Goal: Task Accomplishment & Management: Manage account settings

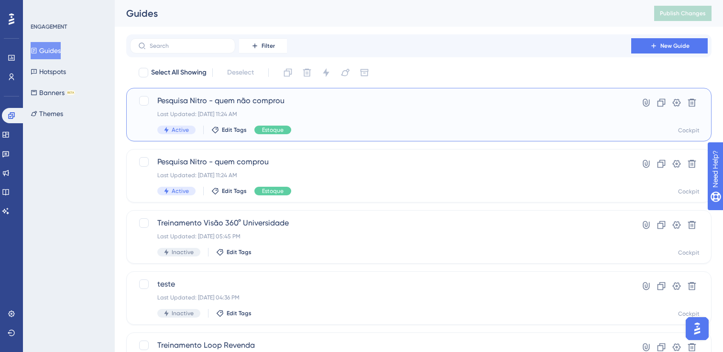
click at [400, 108] on div "Pesquisa Nitro - quem não comprou Last Updated: [DATE] 11:24 AM Active Edit Tag…" at bounding box center [380, 114] width 446 height 39
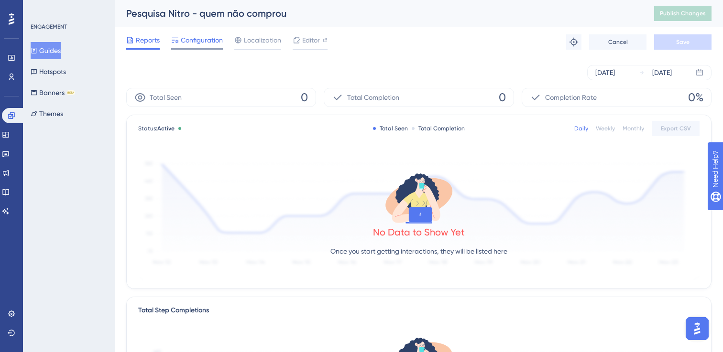
click at [198, 43] on span "Configuration" at bounding box center [202, 39] width 42 height 11
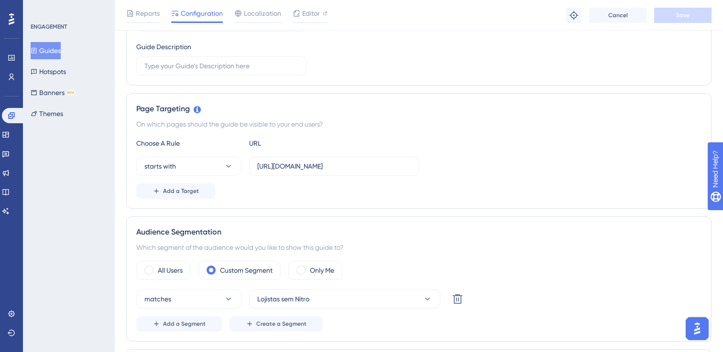
scroll to position [155, 0]
click at [407, 165] on input "[URL][DOMAIN_NAME]" at bounding box center [334, 166] width 154 height 11
type input "[URL][DOMAIN_NAME]"
click at [667, 18] on button "Save" at bounding box center [682, 15] width 57 height 15
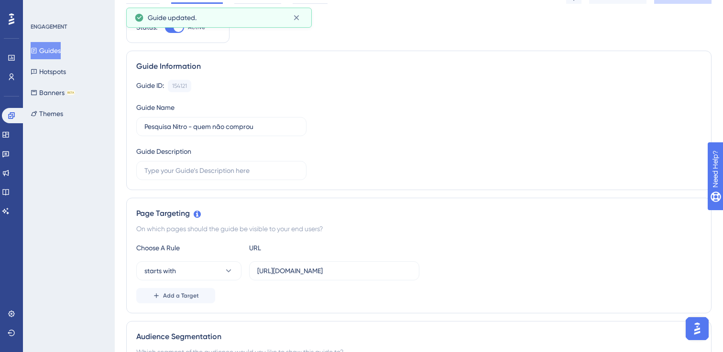
scroll to position [0, 0]
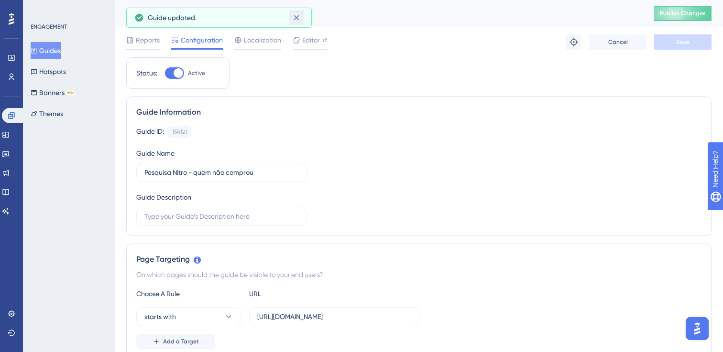
click at [297, 17] on icon at bounding box center [295, 17] width 5 height 5
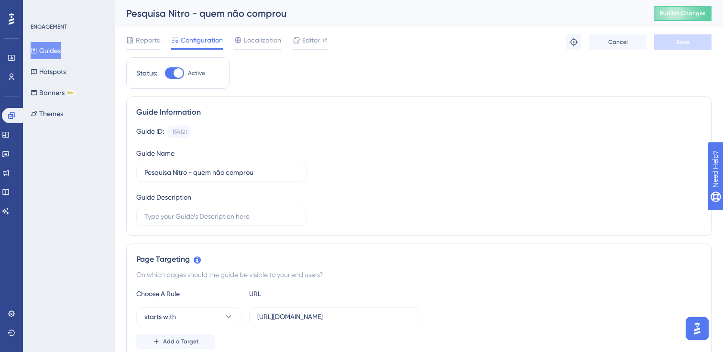
click at [37, 52] on icon at bounding box center [34, 50] width 7 height 7
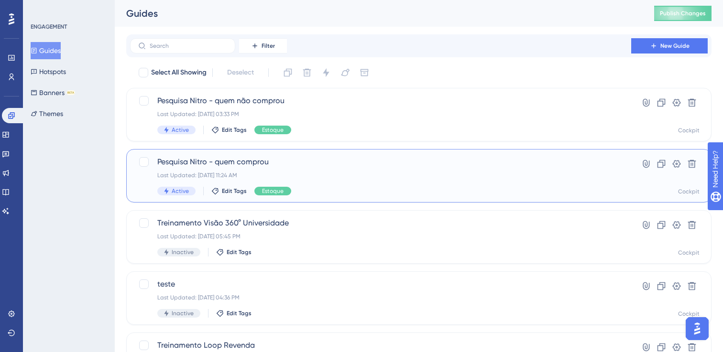
click at [243, 158] on span "Pesquisa Nitro - quem comprou" at bounding box center [380, 161] width 446 height 11
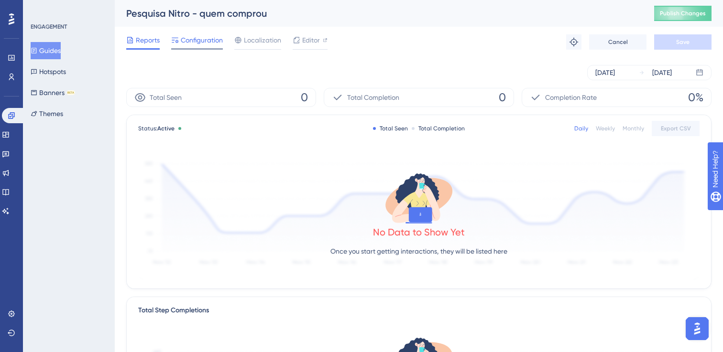
click at [204, 41] on span "Configuration" at bounding box center [202, 39] width 42 height 11
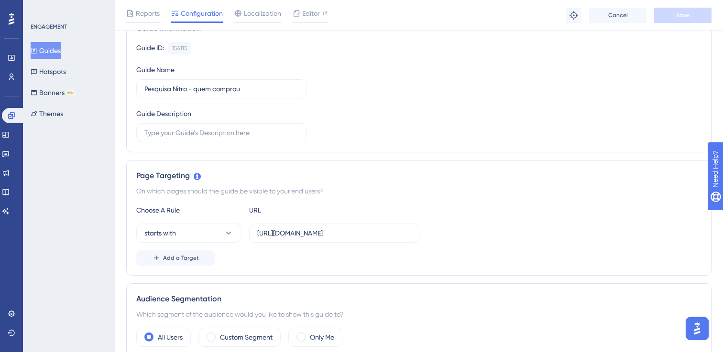
scroll to position [88, 0]
click at [409, 231] on input "[URL][DOMAIN_NAME]" at bounding box center [334, 232] width 154 height 11
type input "[URL][DOMAIN_NAME]"
click at [691, 20] on button "Save" at bounding box center [682, 15] width 57 height 15
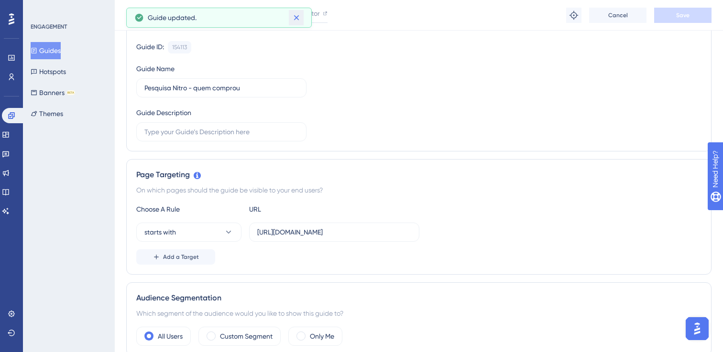
click at [292, 17] on icon at bounding box center [297, 18] width 10 height 10
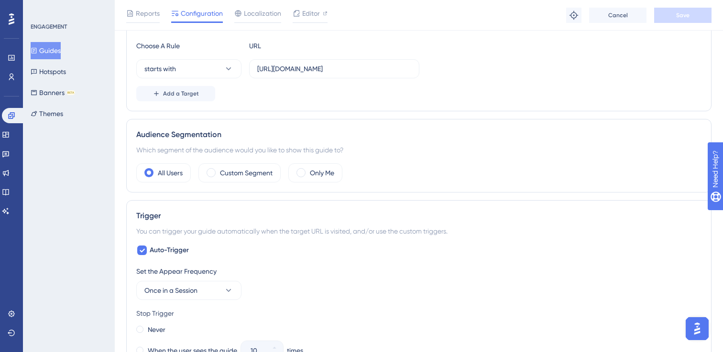
scroll to position [267, 0]
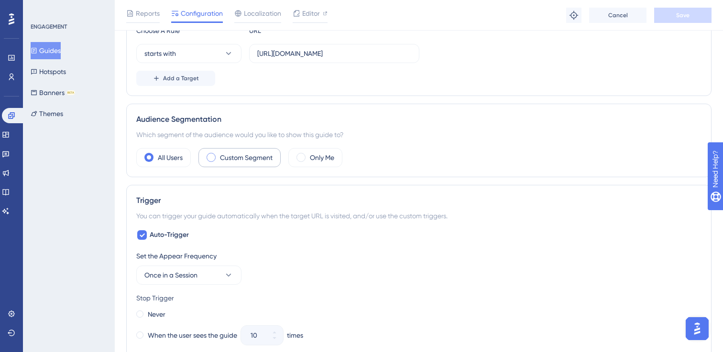
click at [249, 154] on label "Custom Segment" at bounding box center [246, 157] width 53 height 11
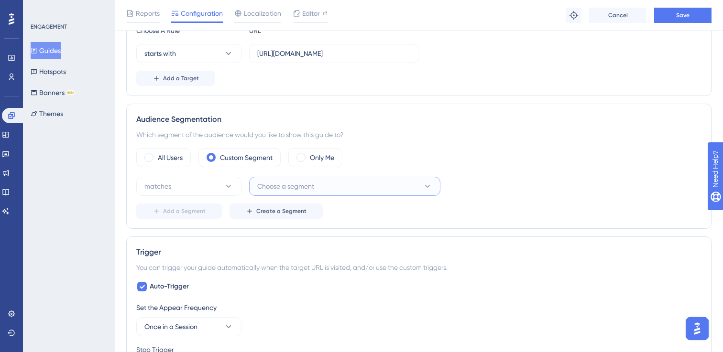
click at [331, 190] on button "Choose a segment" at bounding box center [344, 186] width 191 height 19
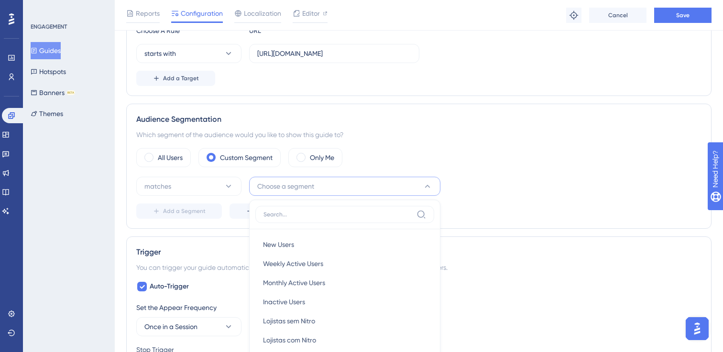
scroll to position [386, 0]
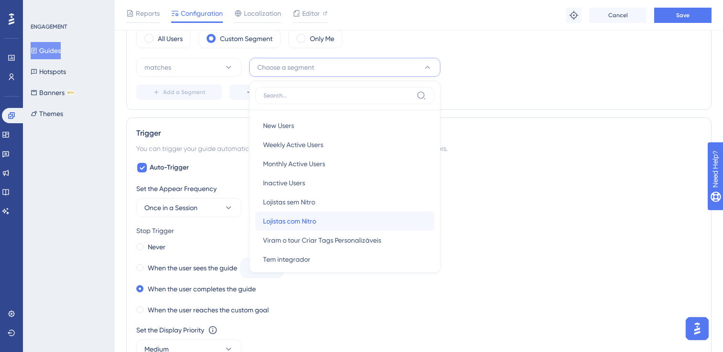
click at [320, 218] on div "Lojistas com Nitro Lojistas com Nitro" at bounding box center [344, 221] width 163 height 19
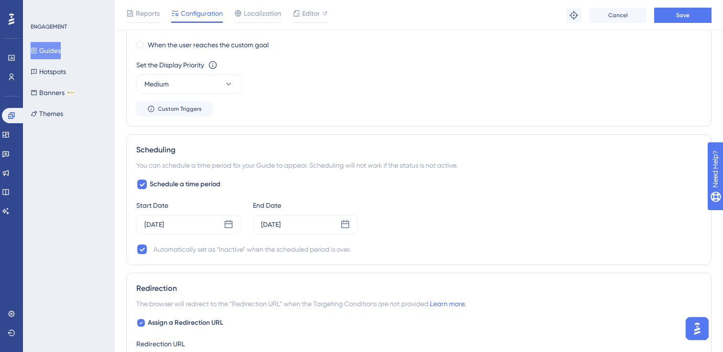
scroll to position [707, 0]
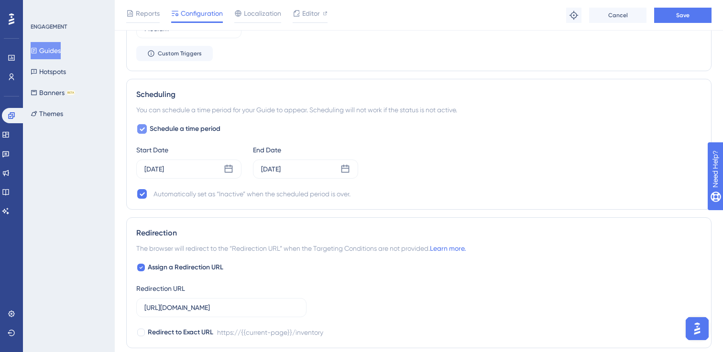
click at [147, 129] on div at bounding box center [141, 128] width 11 height 11
checkbox input "false"
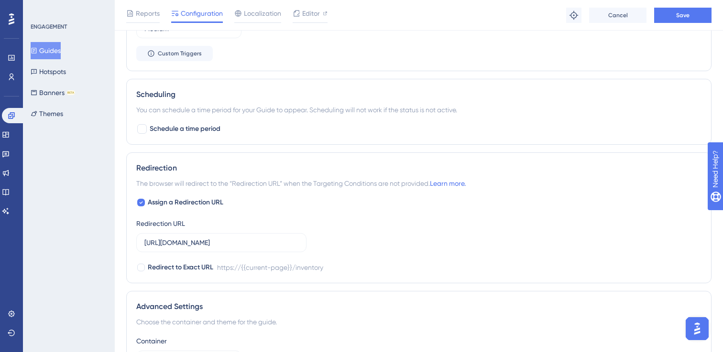
scroll to position [817, 0]
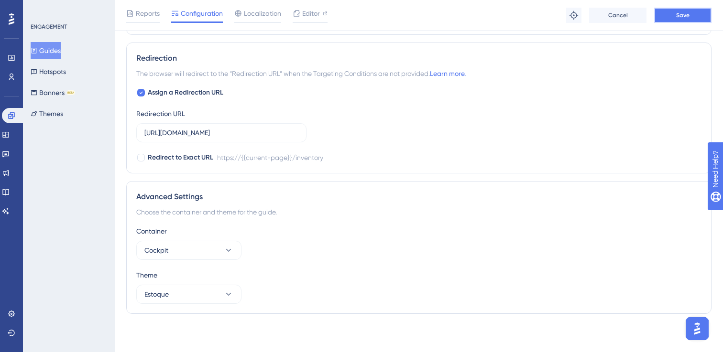
click at [688, 17] on span "Save" at bounding box center [682, 15] width 13 height 8
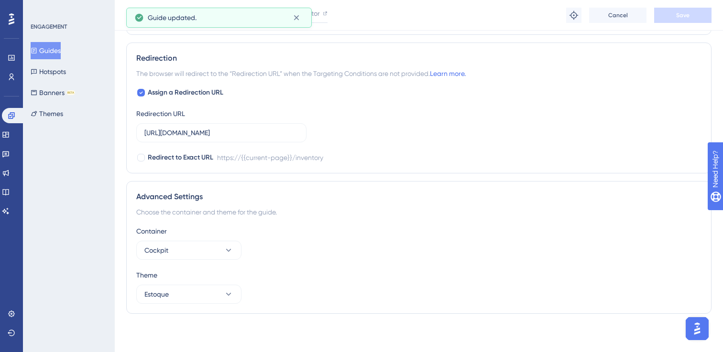
click at [61, 52] on button "Guides" at bounding box center [46, 50] width 30 height 17
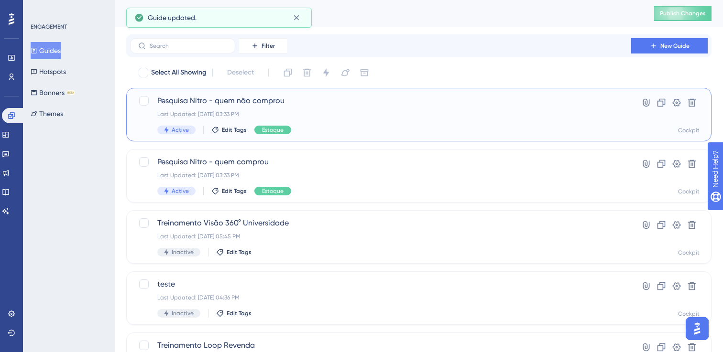
click at [324, 117] on div "Last Updated: [DATE] 03:33 PM" at bounding box center [380, 114] width 446 height 8
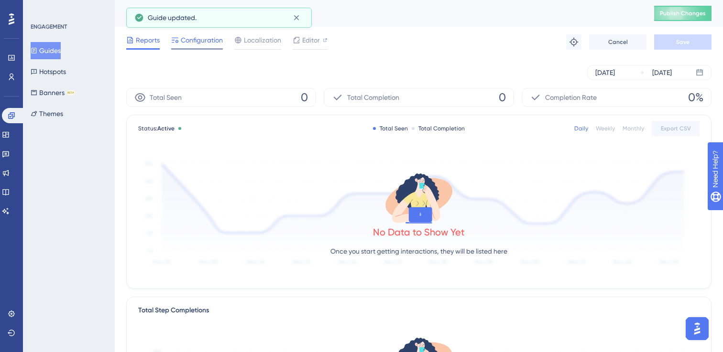
click at [199, 43] on span "Configuration" at bounding box center [202, 39] width 42 height 11
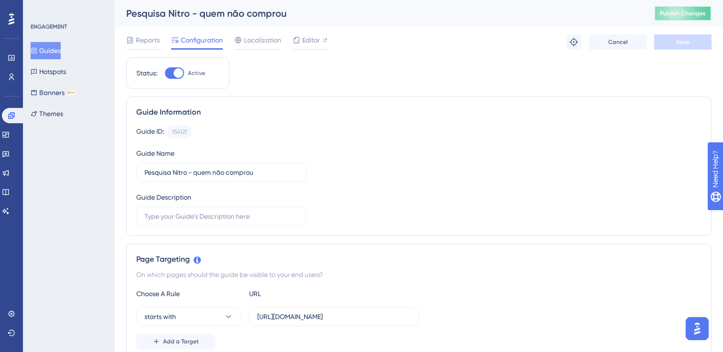
click at [672, 12] on span "Publish Changes" at bounding box center [683, 14] width 46 height 8
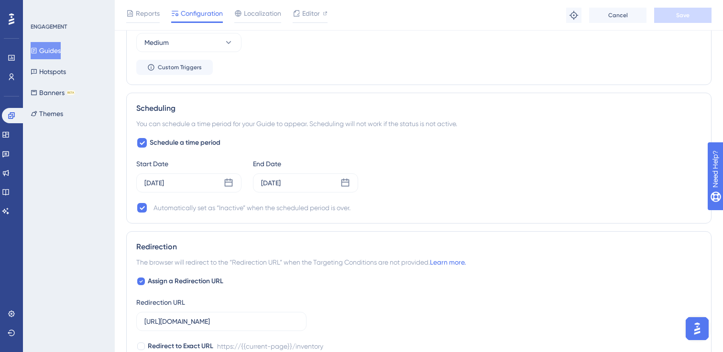
scroll to position [723, 0]
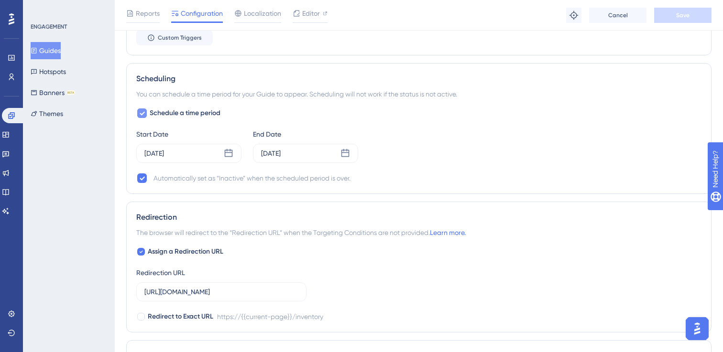
click at [143, 114] on icon at bounding box center [142, 113] width 6 height 8
checkbox input "false"
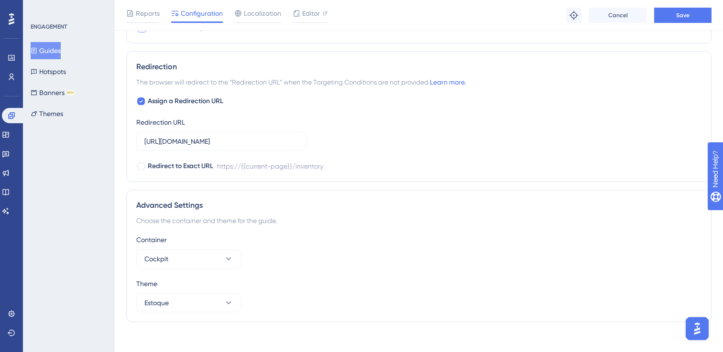
scroll to position [817, 0]
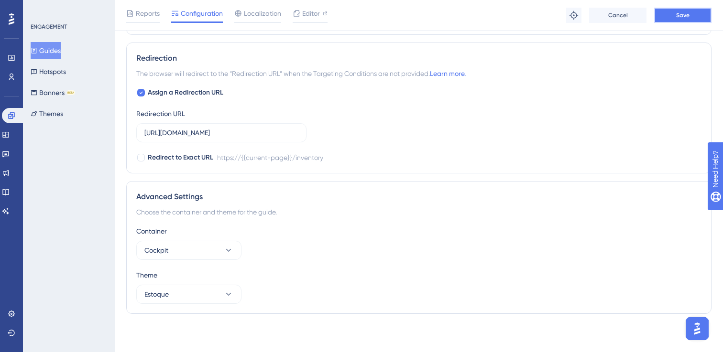
click at [667, 15] on button "Save" at bounding box center [682, 15] width 57 height 15
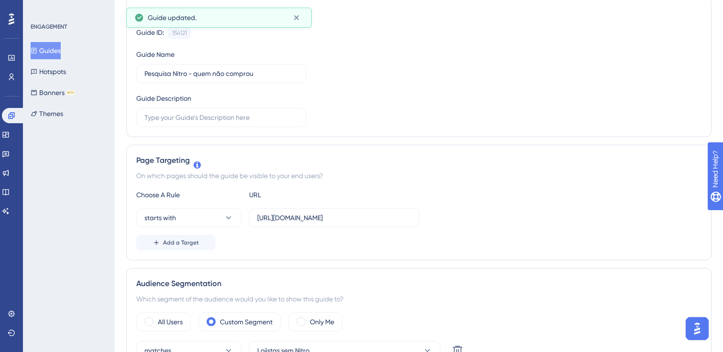
scroll to position [0, 0]
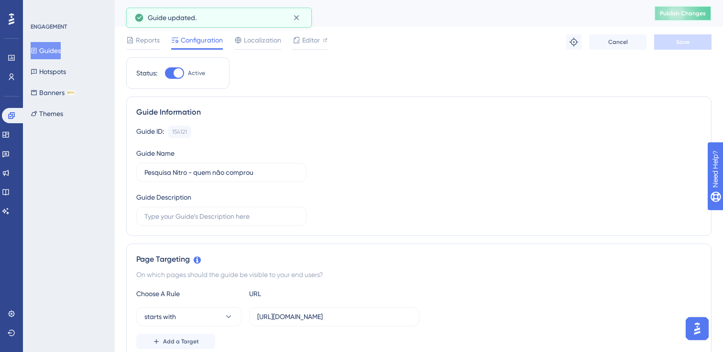
click at [678, 12] on span "Publish Changes" at bounding box center [683, 14] width 46 height 8
click at [44, 52] on button "Guides" at bounding box center [46, 50] width 30 height 17
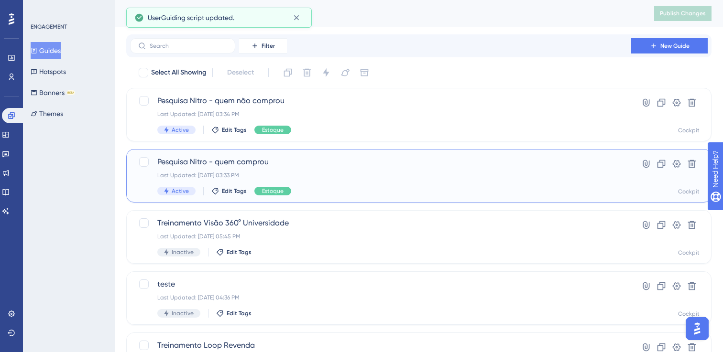
click at [306, 163] on span "Pesquisa Nitro - quem comprou" at bounding box center [380, 161] width 446 height 11
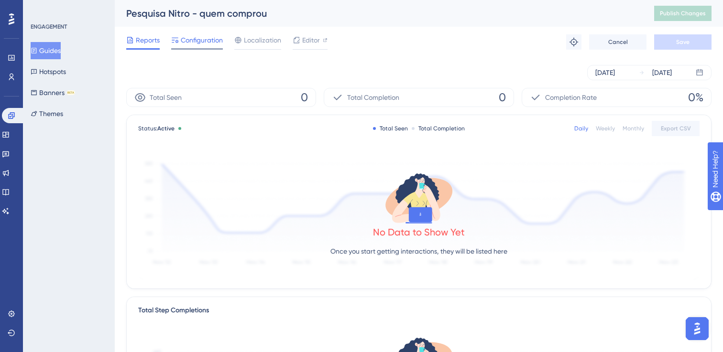
click at [188, 35] on span "Configuration" at bounding box center [202, 39] width 42 height 11
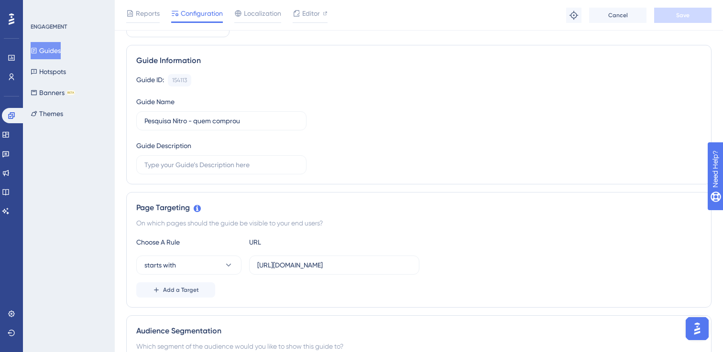
scroll to position [36, 0]
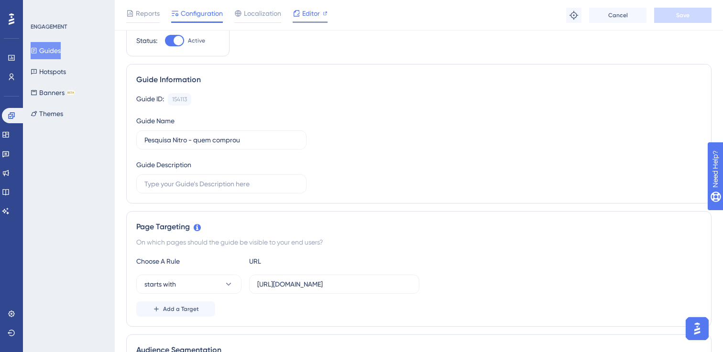
click at [321, 14] on div "Editor" at bounding box center [310, 13] width 35 height 11
click at [158, 8] on span "Reports" at bounding box center [148, 13] width 24 height 11
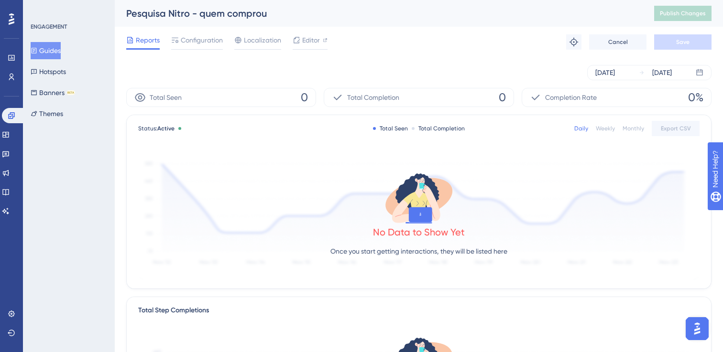
click at [56, 49] on button "Guides" at bounding box center [46, 50] width 30 height 17
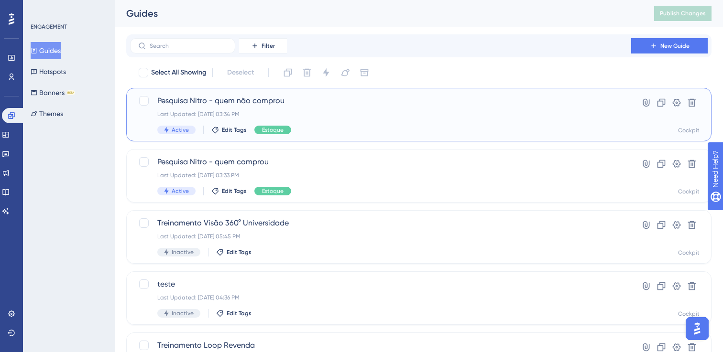
click at [258, 102] on span "Pesquisa Nitro - quem não comprou" at bounding box center [380, 100] width 446 height 11
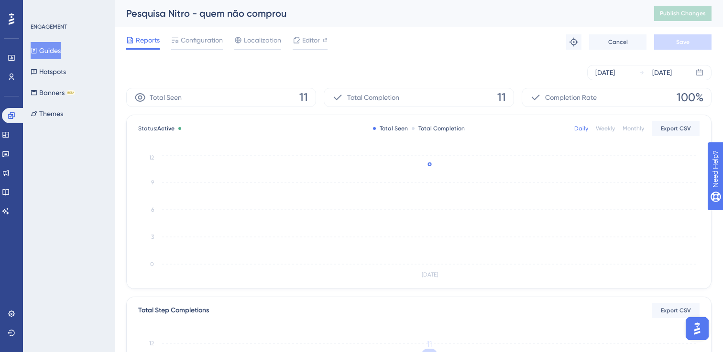
click at [174, 34] on div "Reports Configuration Localization Editor Troubleshoot Cancel Save" at bounding box center [418, 42] width 585 height 31
click at [181, 39] on span "Configuration" at bounding box center [202, 39] width 42 height 11
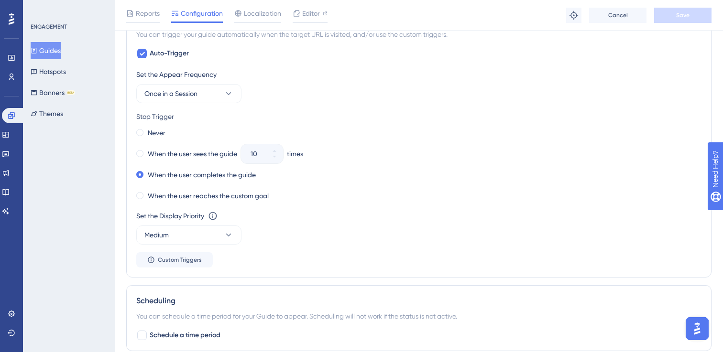
scroll to position [508, 0]
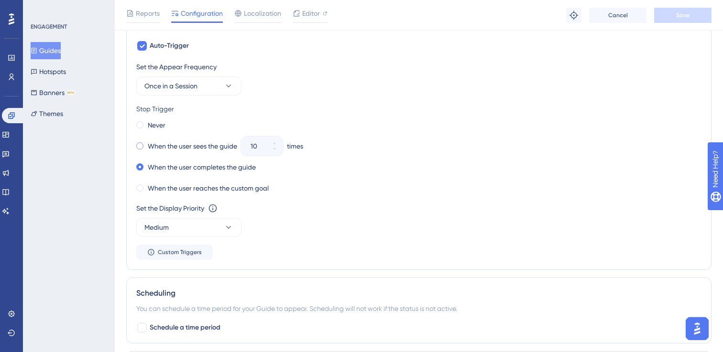
click at [142, 148] on span at bounding box center [139, 145] width 7 height 7
click at [146, 144] on input "radio" at bounding box center [146, 144] width 0 height 0
click at [275, 148] on icon at bounding box center [273, 149] width 3 height 2
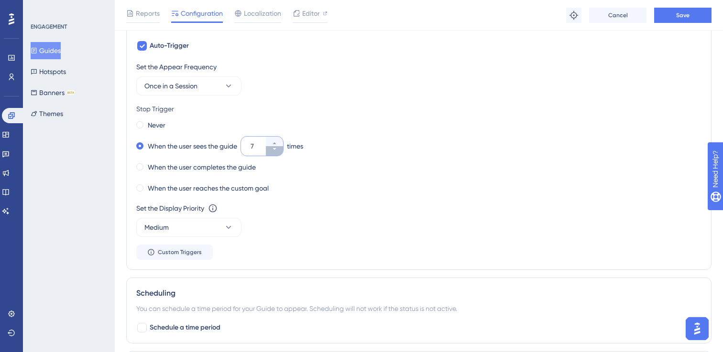
click at [275, 148] on icon at bounding box center [273, 149] width 3 height 2
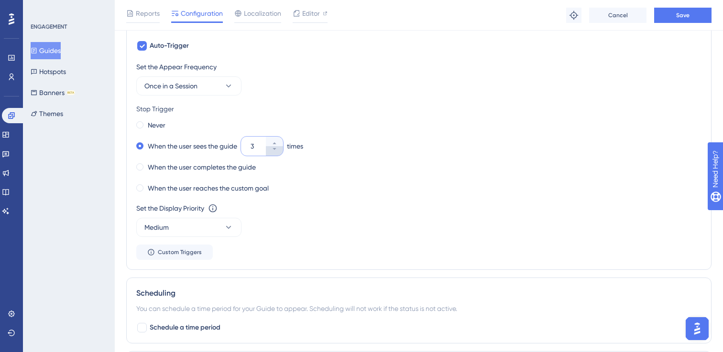
type input "2"
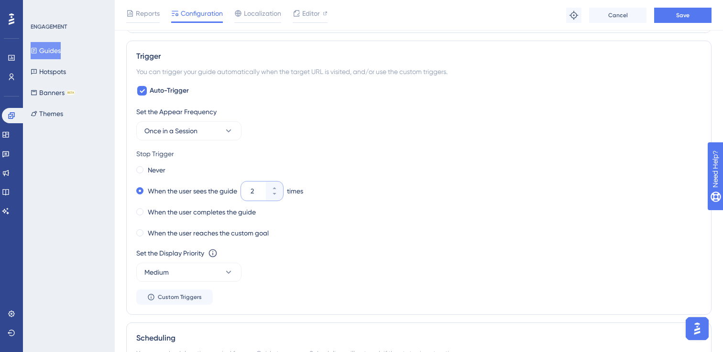
scroll to position [463, 0]
click at [678, 18] on span "Save" at bounding box center [682, 15] width 13 height 8
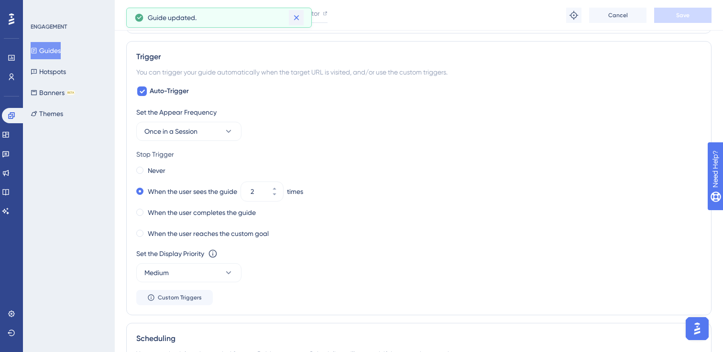
click at [299, 17] on icon at bounding box center [297, 18] width 10 height 10
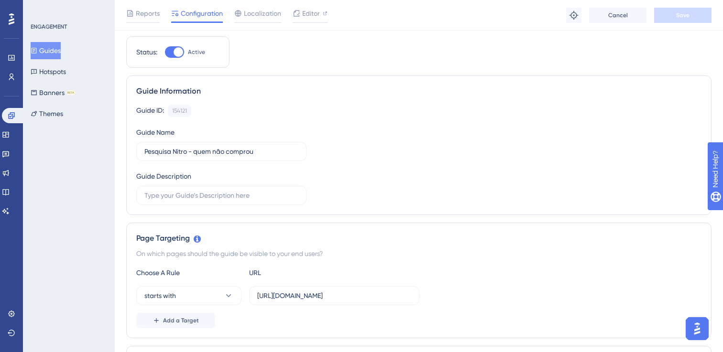
scroll to position [0, 0]
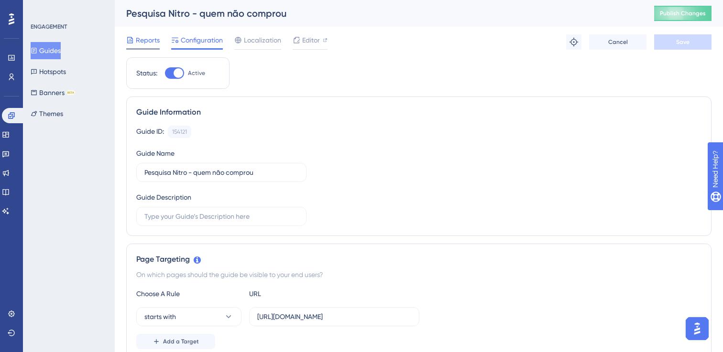
click at [143, 45] on span "Reports" at bounding box center [148, 39] width 24 height 11
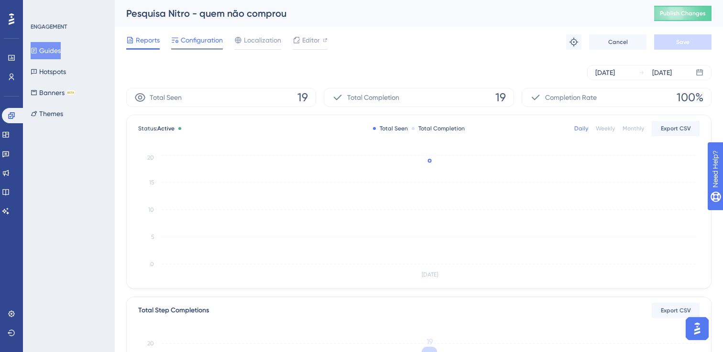
click at [189, 45] on span "Configuration" at bounding box center [202, 39] width 42 height 11
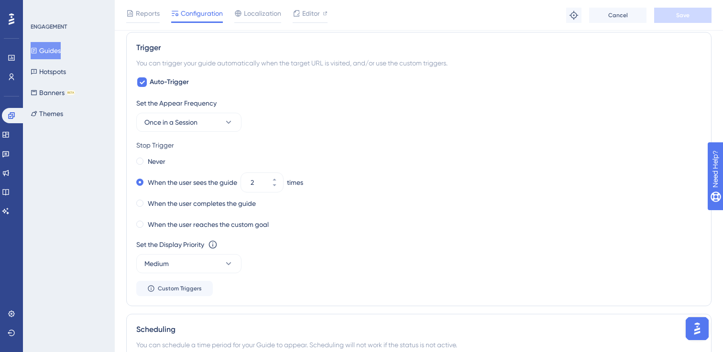
scroll to position [478, 0]
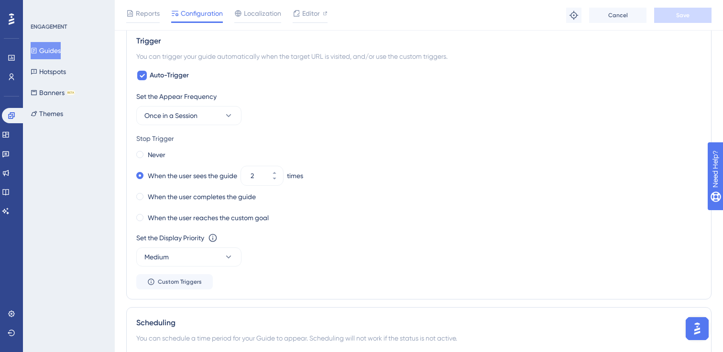
click at [56, 53] on button "Guides" at bounding box center [46, 50] width 30 height 17
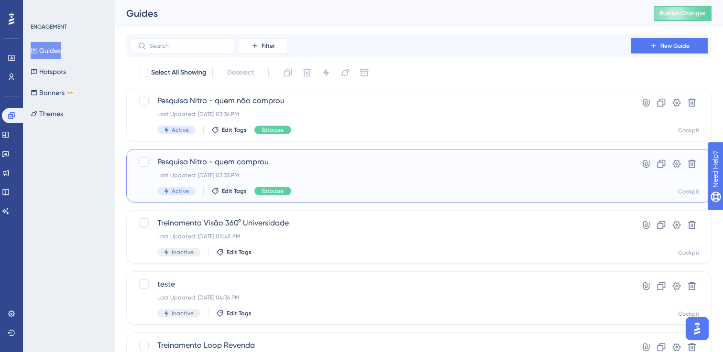
click at [339, 170] on div "Pesquisa Nitro - quem comprou Last Updated: [DATE] 03:33 PM Active Edit Tags Es…" at bounding box center [380, 175] width 446 height 39
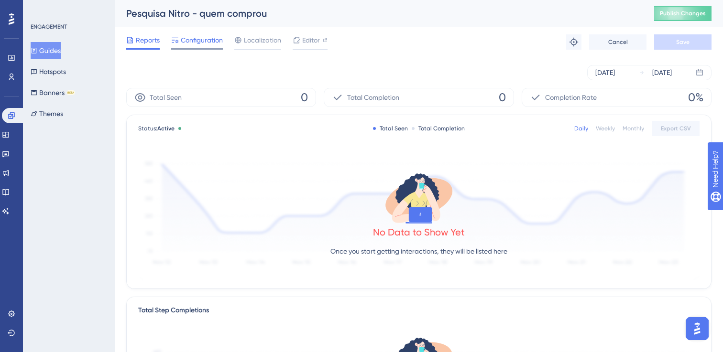
click at [196, 47] on div "Configuration" at bounding box center [197, 41] width 52 height 15
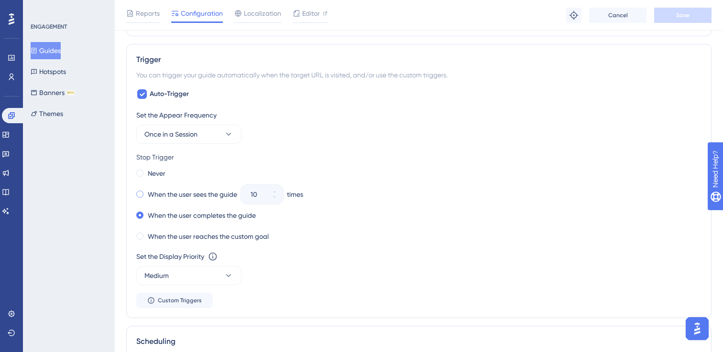
scroll to position [467, 0]
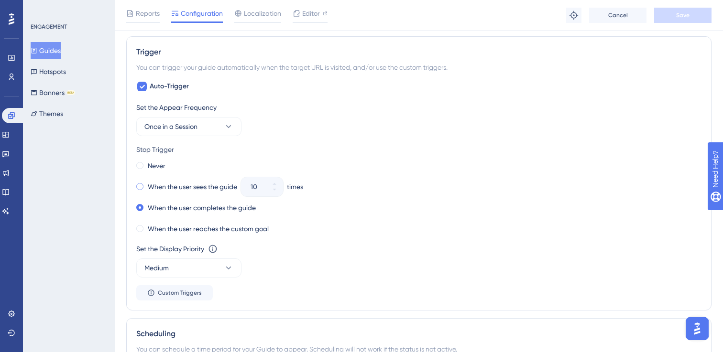
click at [143, 187] on div "When the user sees the guide" at bounding box center [186, 186] width 101 height 13
click at [276, 195] on button "5" at bounding box center [274, 192] width 17 height 10
click at [276, 189] on icon at bounding box center [273, 190] width 3 height 2
type input "2"
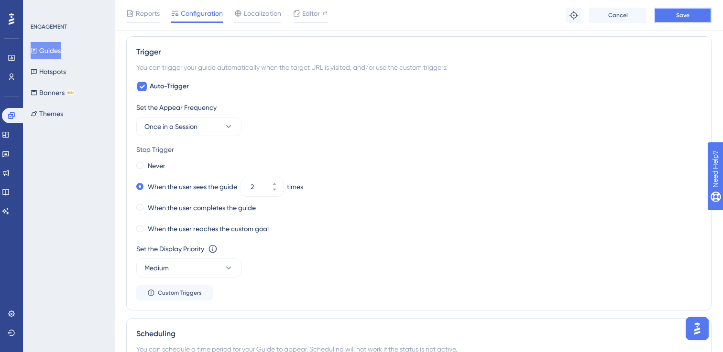
click at [686, 14] on span "Save" at bounding box center [682, 15] width 13 height 8
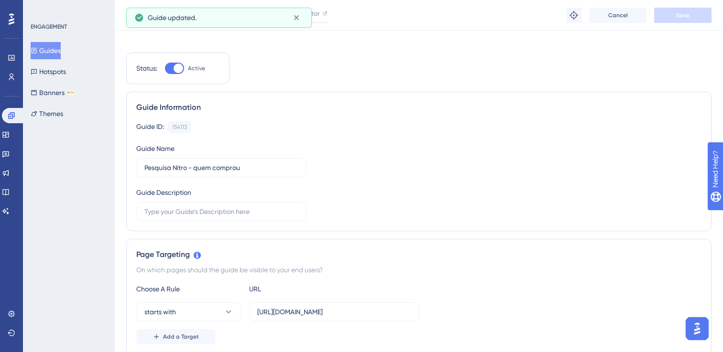
scroll to position [0, 0]
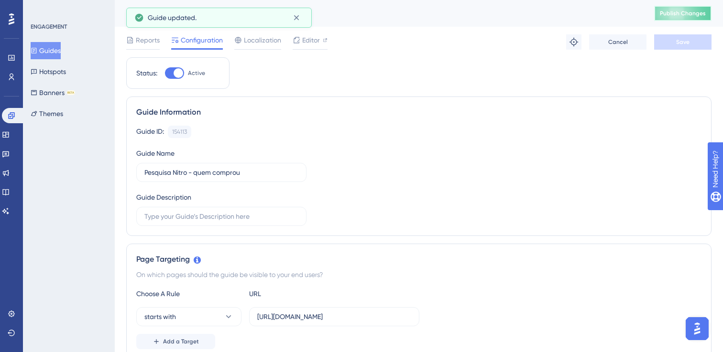
click at [671, 14] on span "Publish Changes" at bounding box center [683, 14] width 46 height 8
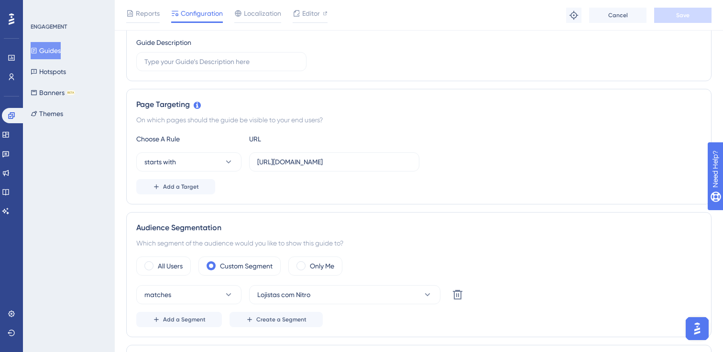
scroll to position [261, 0]
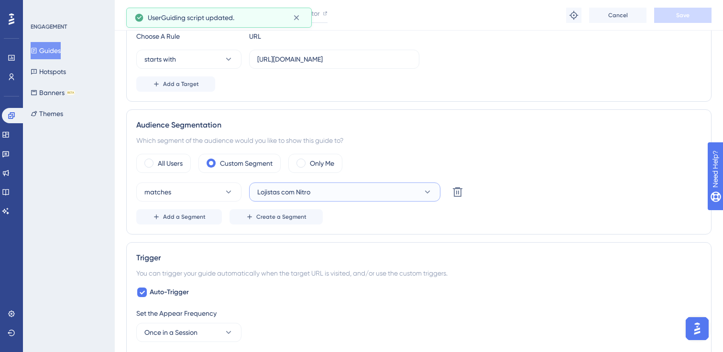
click at [374, 189] on button "Lojistas com Nitro" at bounding box center [344, 192] width 191 height 19
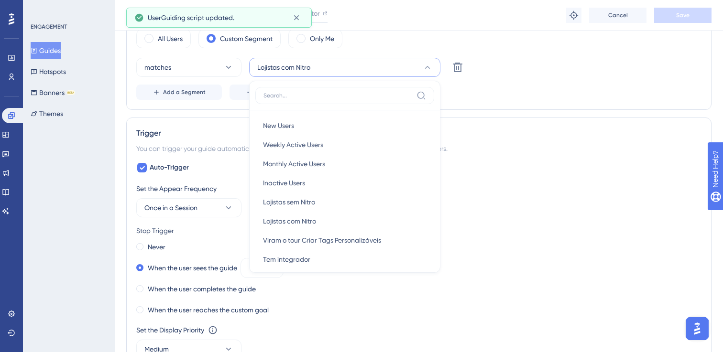
click at [551, 79] on div "matches Lojistas com Nitro New Users New Users Weekly Active Users Weekly Activ…" at bounding box center [418, 79] width 565 height 42
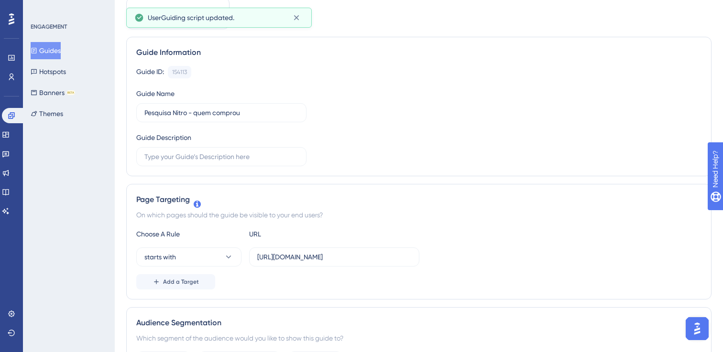
scroll to position [0, 0]
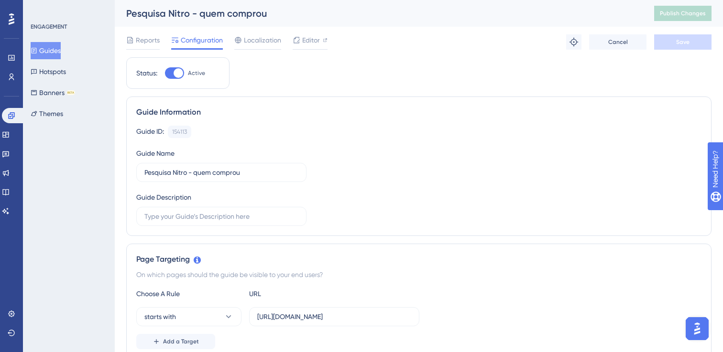
click at [45, 50] on button "Guides" at bounding box center [46, 50] width 30 height 17
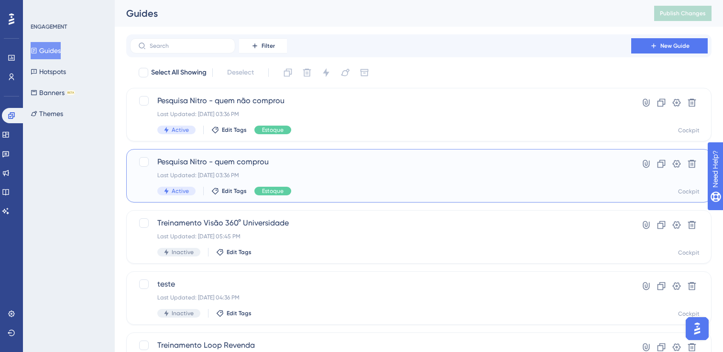
click at [354, 174] on div "Last Updated: [DATE] 03:36 PM" at bounding box center [380, 176] width 446 height 8
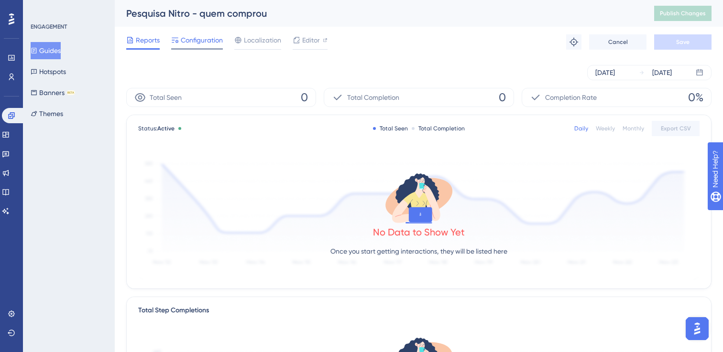
click at [213, 44] on span "Configuration" at bounding box center [202, 39] width 42 height 11
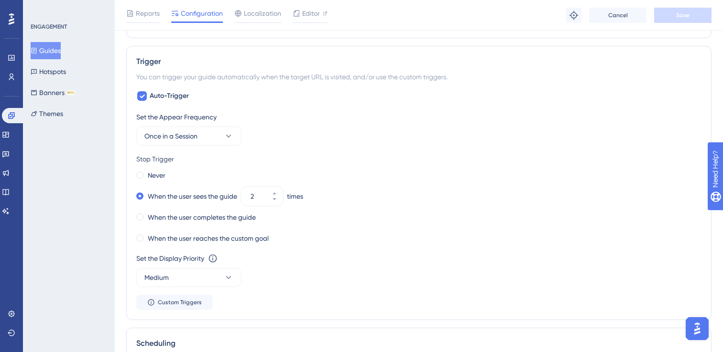
scroll to position [473, 0]
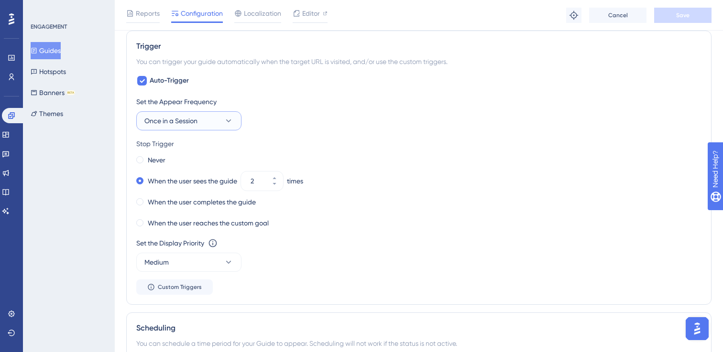
click at [201, 124] on button "Once in a Session" at bounding box center [188, 120] width 105 height 19
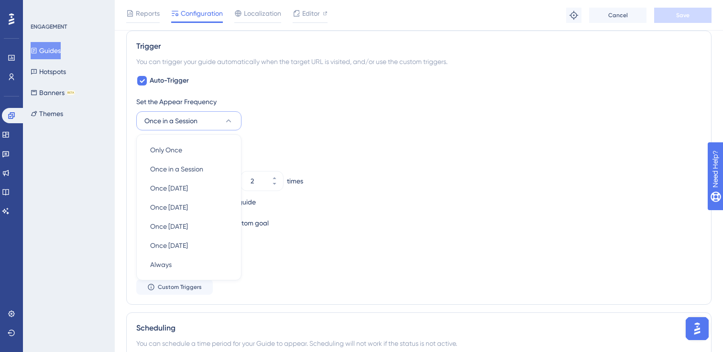
scroll to position [504, 0]
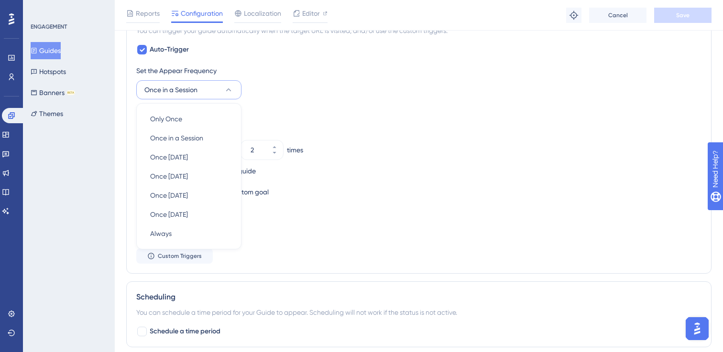
click at [217, 93] on button "Once in a Session" at bounding box center [188, 89] width 105 height 19
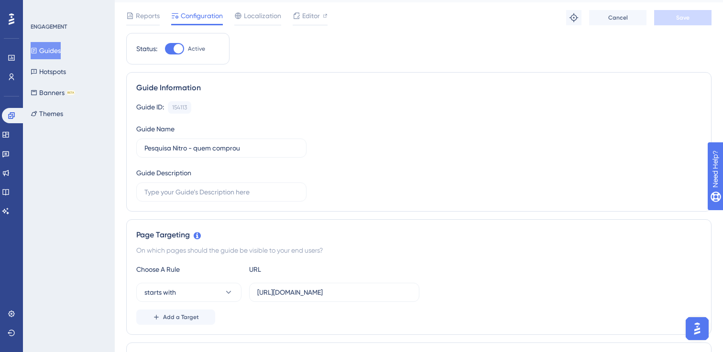
scroll to position [0, 0]
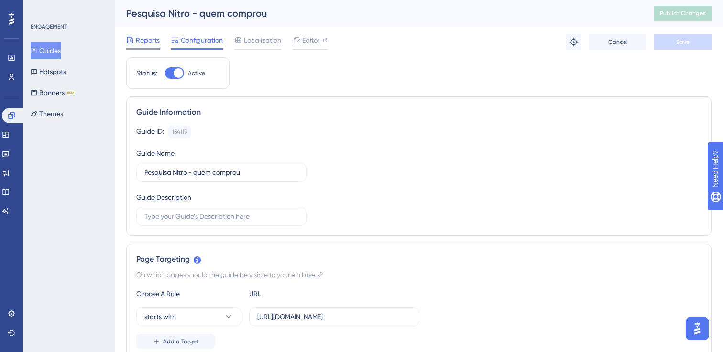
click at [139, 44] on span "Reports" at bounding box center [148, 39] width 24 height 11
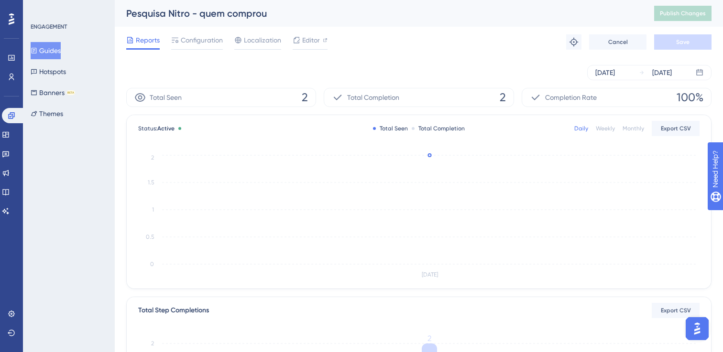
click at [61, 53] on button "Guides" at bounding box center [46, 50] width 30 height 17
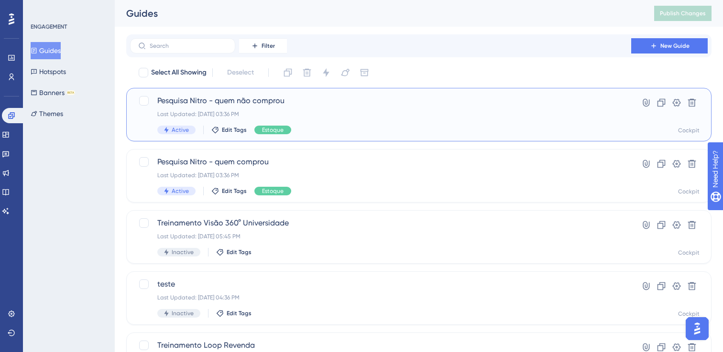
click at [351, 112] on div "Last Updated: [DATE] 03:36 PM" at bounding box center [380, 114] width 446 height 8
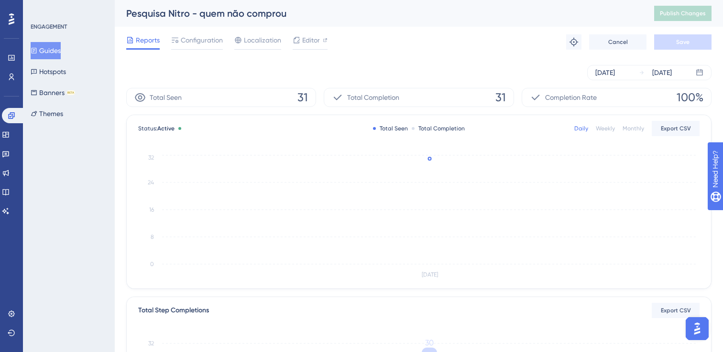
scroll to position [315, 0]
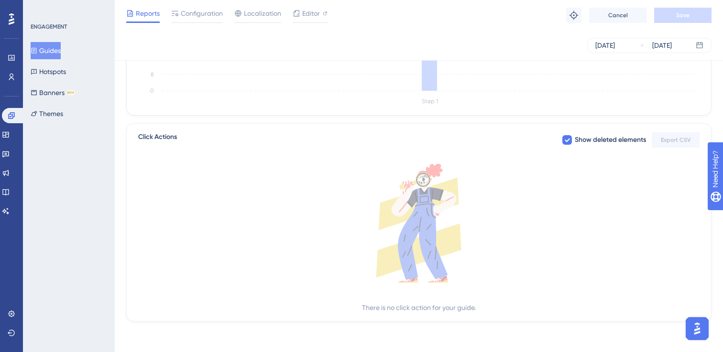
click at [145, 21] on div "Reports" at bounding box center [142, 15] width 33 height 15
click at [61, 48] on button "Guides" at bounding box center [46, 50] width 30 height 17
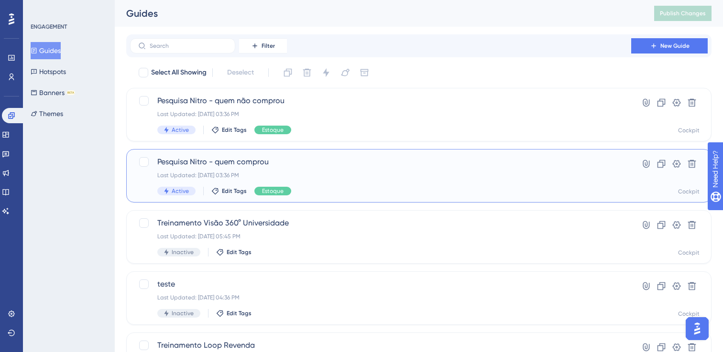
click at [368, 177] on div "Last Updated: [DATE] 03:36 PM" at bounding box center [380, 176] width 446 height 8
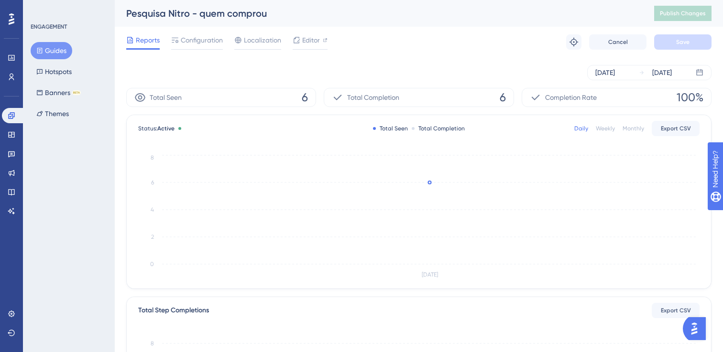
click at [200, 51] on div "Reports Configuration Localization Editor Troubleshoot Cancel Save" at bounding box center [418, 42] width 585 height 31
click at [199, 45] on span "Configuration" at bounding box center [202, 39] width 42 height 11
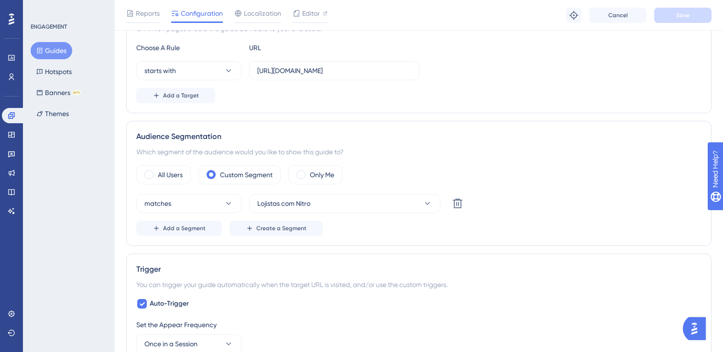
scroll to position [299, 0]
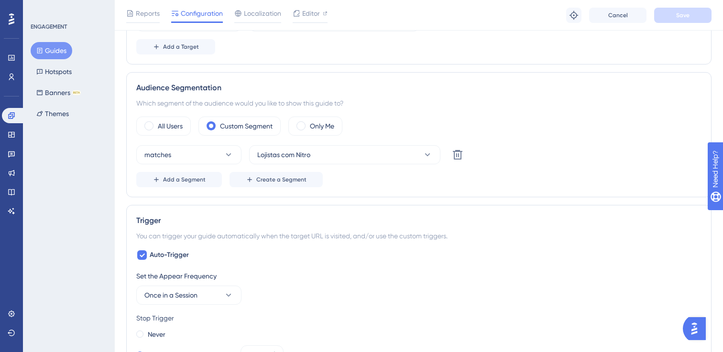
click at [242, 157] on div "matches Lojistas com Nitro Delete" at bounding box center [305, 154] width 338 height 19
click at [217, 153] on button "matches" at bounding box center [188, 154] width 105 height 19
click at [426, 180] on div "Add a Segment Create a Segment" at bounding box center [418, 179] width 565 height 15
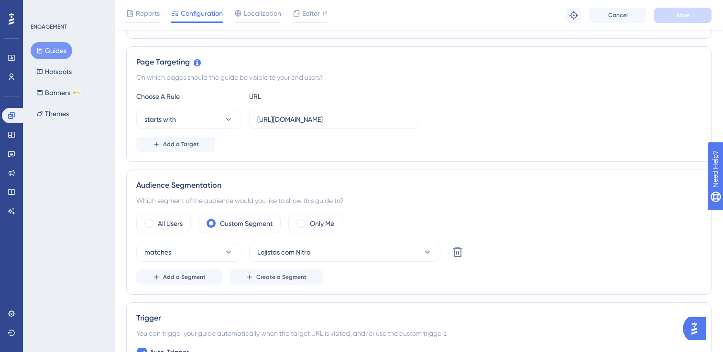
scroll to position [210, 0]
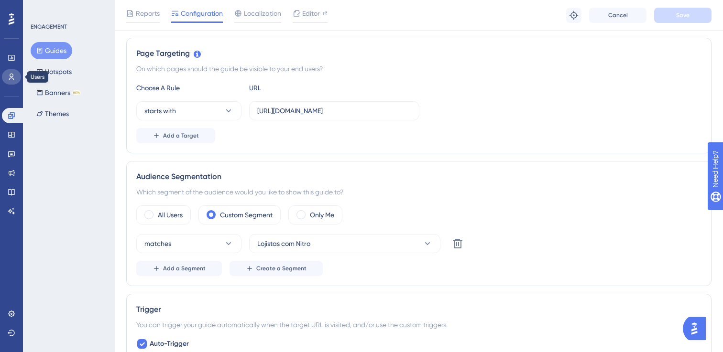
click at [17, 79] on link at bounding box center [11, 76] width 19 height 15
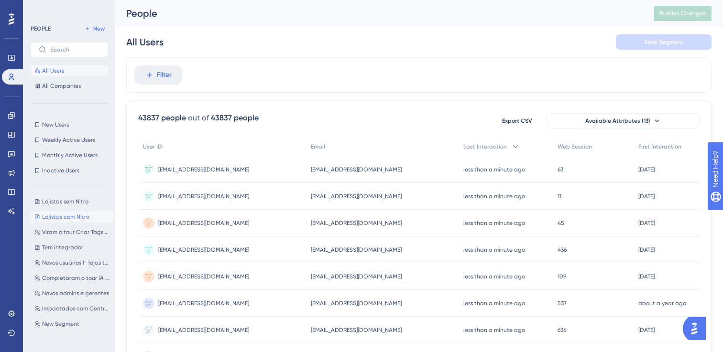
click at [75, 218] on span "Lojistas com Nitro" at bounding box center [65, 217] width 47 height 8
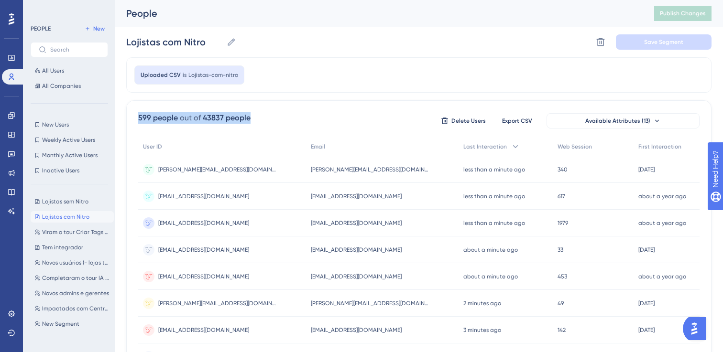
drag, startPoint x: 138, startPoint y: 115, endPoint x: 290, endPoint y: 116, distance: 152.0
click at [290, 116] on div "599 people out of 43837 people Delete Users Export CSV Available Attributes (13)" at bounding box center [418, 120] width 561 height 17
click at [626, 127] on button "Available Attributes (13)" at bounding box center [622, 120] width 153 height 15
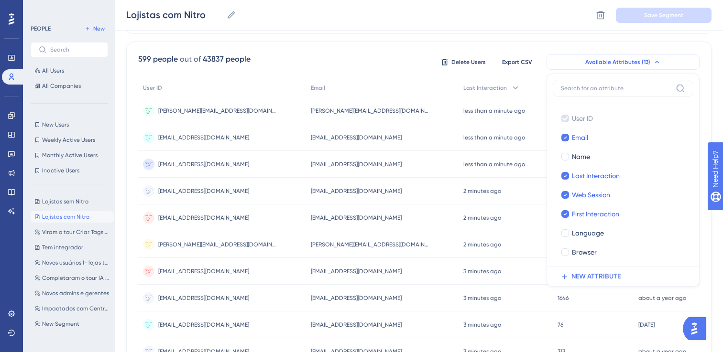
click at [609, 65] on button "Available Attributes (13)" at bounding box center [622, 61] width 153 height 15
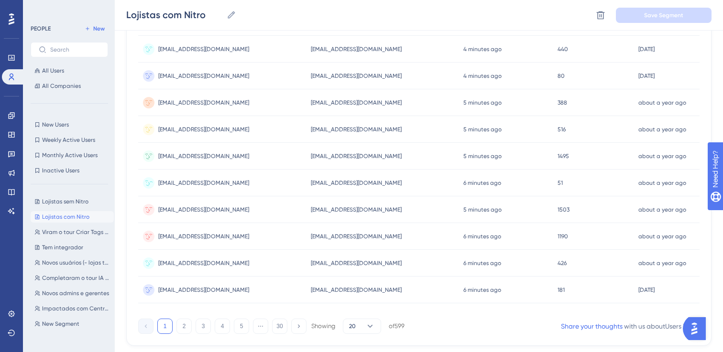
scroll to position [392, 0]
click at [190, 328] on button "2" at bounding box center [183, 325] width 15 height 15
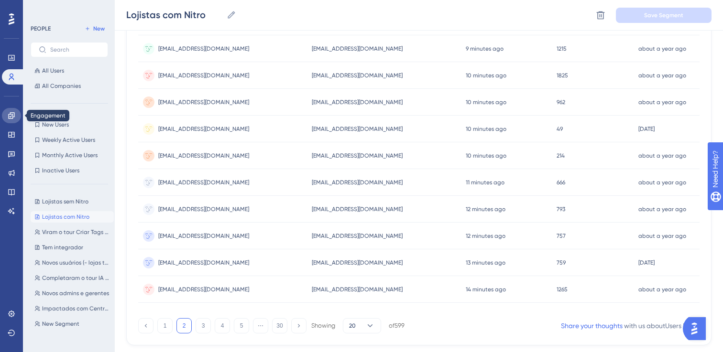
click at [12, 117] on icon at bounding box center [11, 115] width 6 height 6
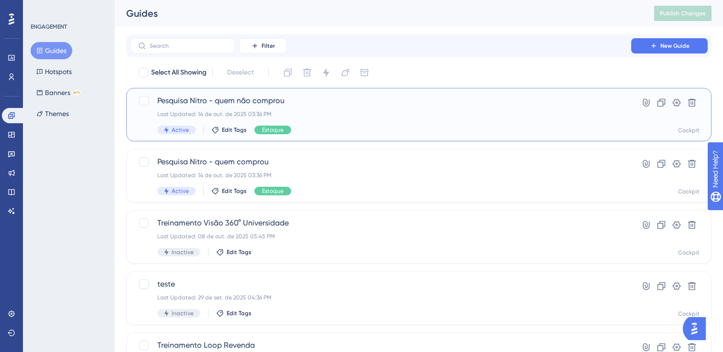
click at [283, 102] on span "Pesquisa Nitro - quem não comprou" at bounding box center [380, 100] width 446 height 11
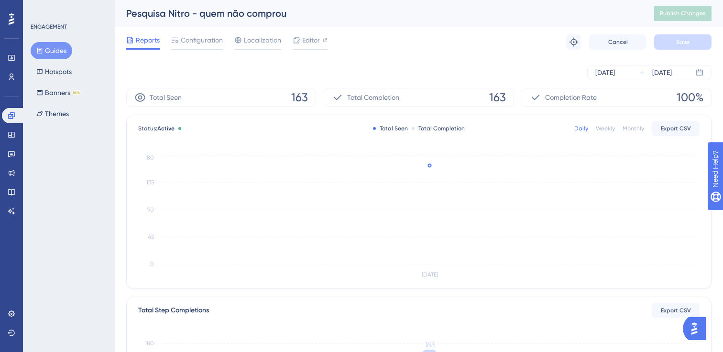
click at [56, 51] on button "Guides" at bounding box center [52, 50] width 42 height 17
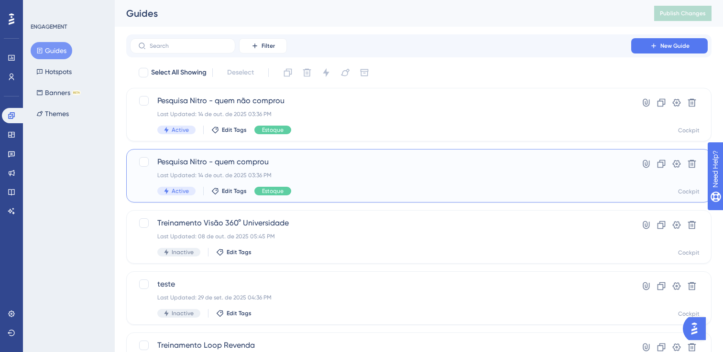
click at [255, 170] on div "Pesquisa Nitro - quem comprou Last Updated: 14 de out. de 2025 03:36 PM Active …" at bounding box center [380, 175] width 446 height 39
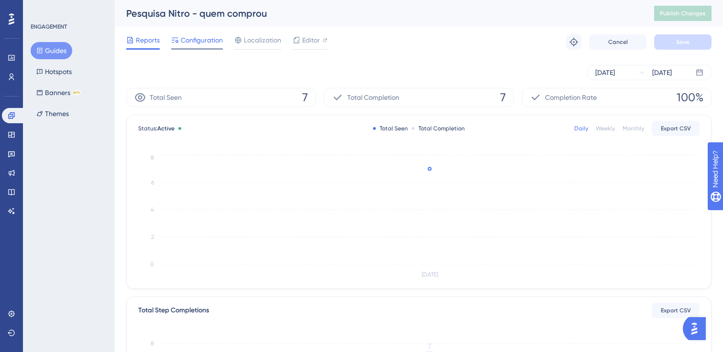
click at [206, 45] on span "Configuration" at bounding box center [202, 39] width 42 height 11
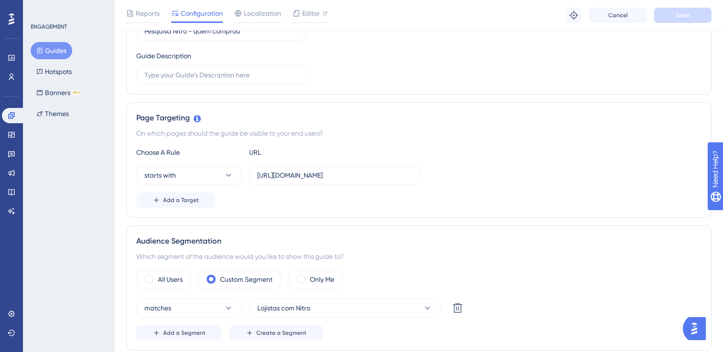
scroll to position [156, 0]
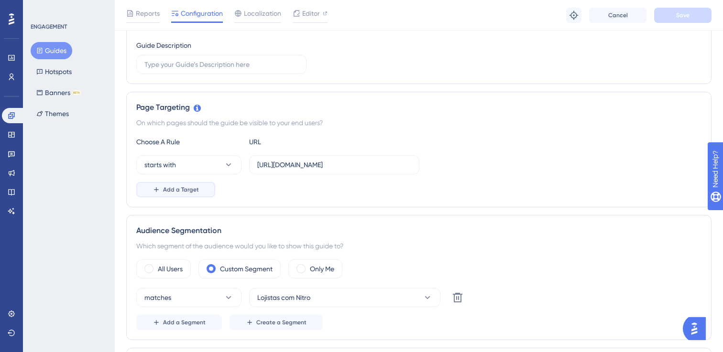
click at [157, 188] on icon at bounding box center [156, 190] width 8 height 8
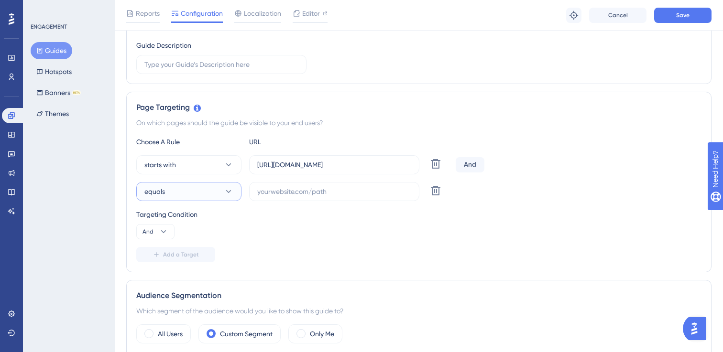
click at [210, 193] on button "equals" at bounding box center [188, 191] width 105 height 19
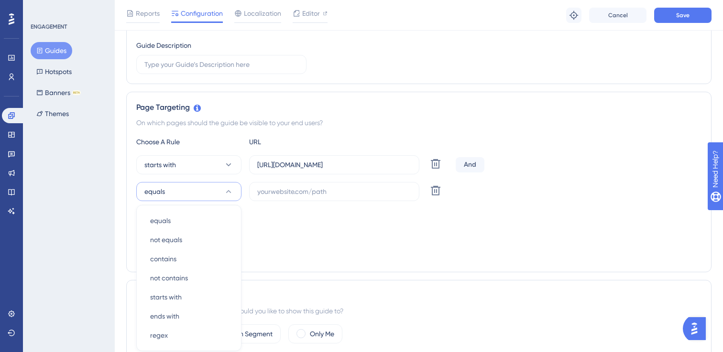
scroll to position [258, 0]
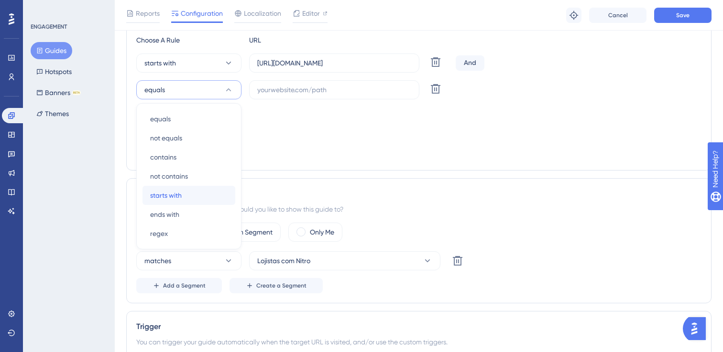
click at [181, 197] on span "starts with" at bounding box center [166, 195] width 32 height 11
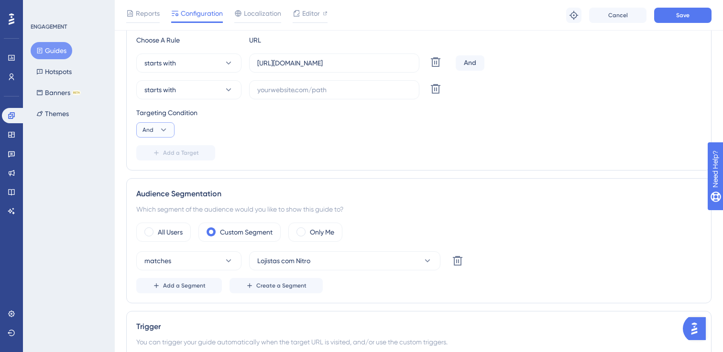
click at [162, 133] on icon at bounding box center [164, 130] width 10 height 10
click at [161, 175] on div "Or Or" at bounding box center [155, 176] width 18 height 19
click at [283, 97] on label at bounding box center [334, 89] width 170 height 19
click at [283, 95] on input "text" at bounding box center [334, 90] width 154 height 11
paste input "https://www.cockpit.com.br/inventory/reports"
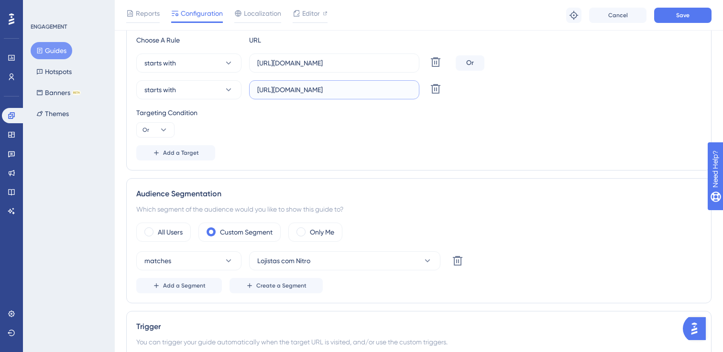
type input "https://www.cockpit.com.br/inventory/reports"
click at [355, 155] on div "Add a Target" at bounding box center [418, 152] width 565 height 15
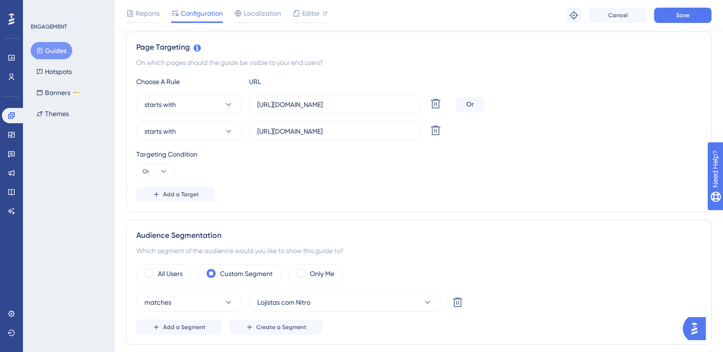
scroll to position [173, 0]
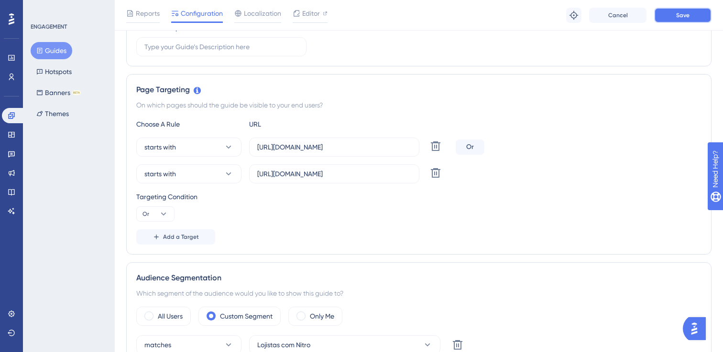
click at [665, 14] on button "Save" at bounding box center [682, 15] width 57 height 15
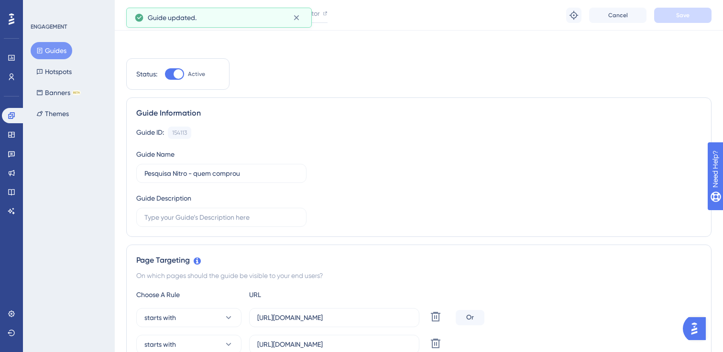
scroll to position [0, 0]
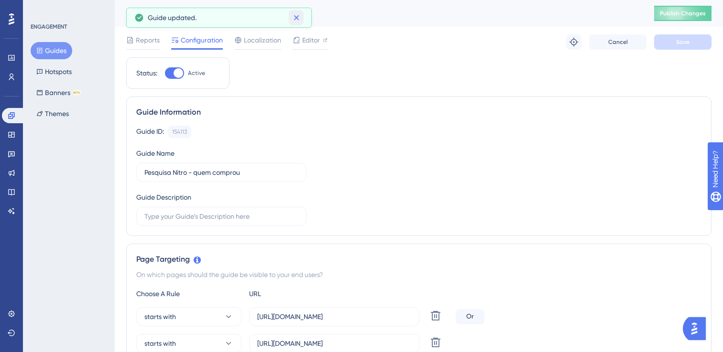
click at [298, 15] on icon at bounding box center [297, 18] width 10 height 10
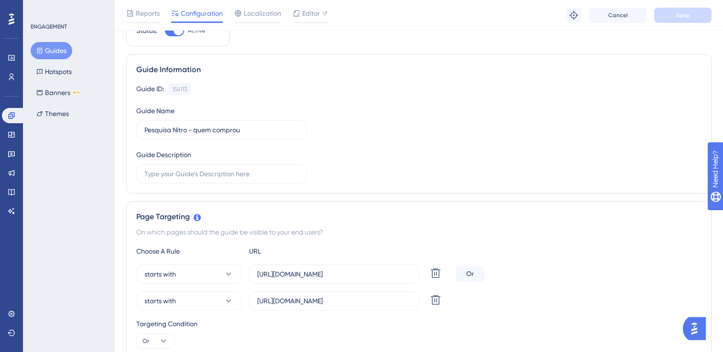
scroll to position [148, 0]
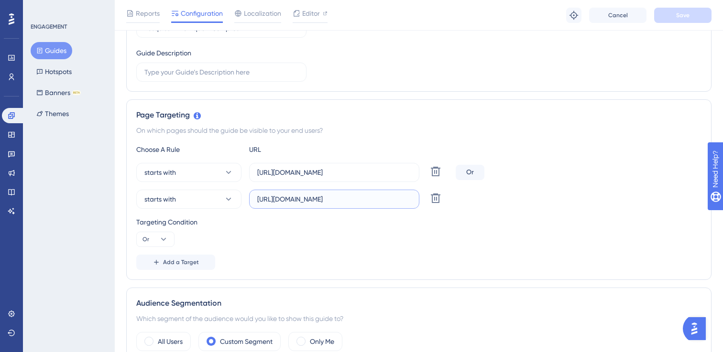
click at [390, 200] on input "https://www.cockpit.com.br/inventory/reports" at bounding box center [334, 199] width 154 height 11
click at [572, 163] on div "starts with https://www.cockpit.com.br/inventory?status Delete Or" at bounding box center [418, 172] width 565 height 19
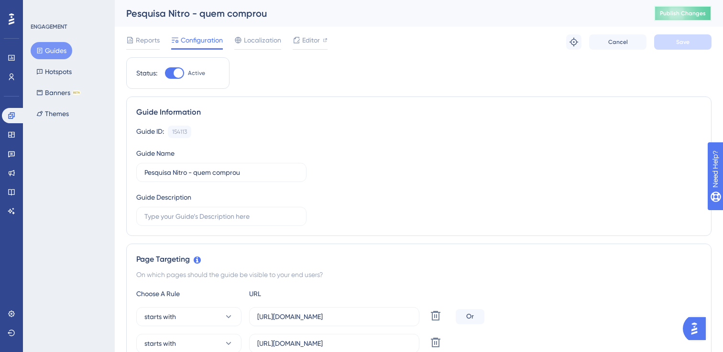
click at [669, 21] on button "Publish Changes" at bounding box center [682, 13] width 57 height 15
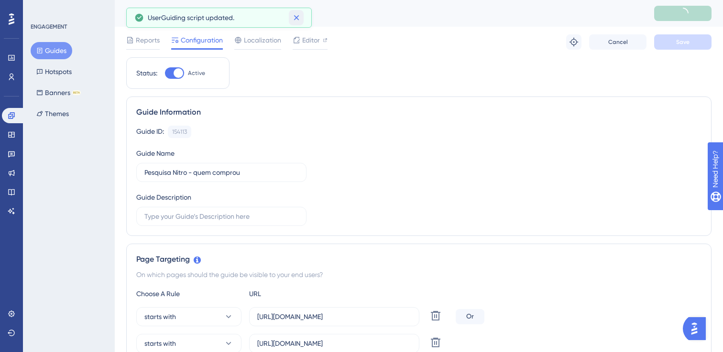
click at [293, 19] on icon at bounding box center [297, 18] width 10 height 10
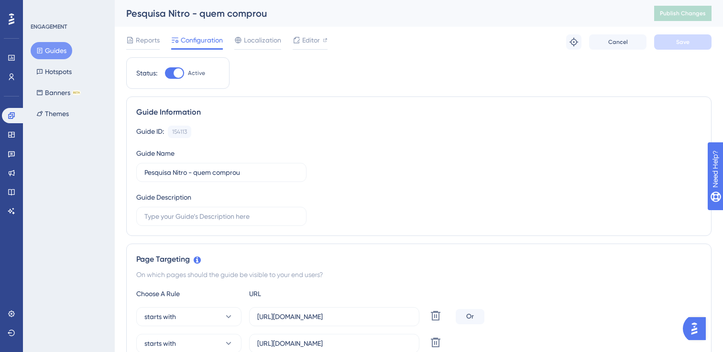
click at [62, 52] on button "Guides" at bounding box center [52, 50] width 42 height 17
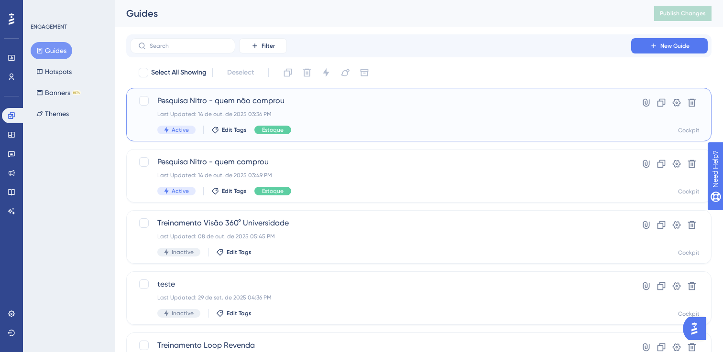
click at [343, 119] on div "Pesquisa Nitro - quem não comprou Last Updated: 14 de out. de 2025 03:36 PM Act…" at bounding box center [380, 114] width 446 height 39
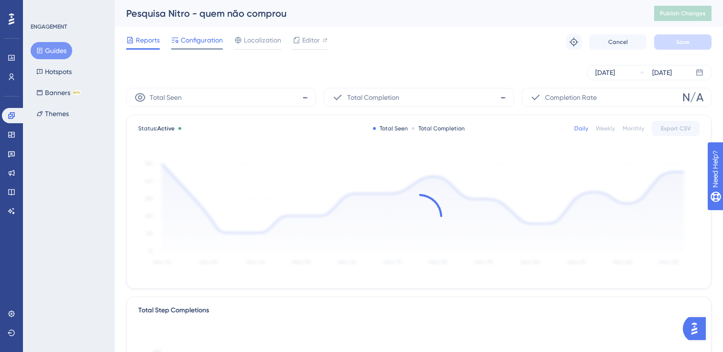
click at [188, 40] on span "Configuration" at bounding box center [202, 39] width 42 height 11
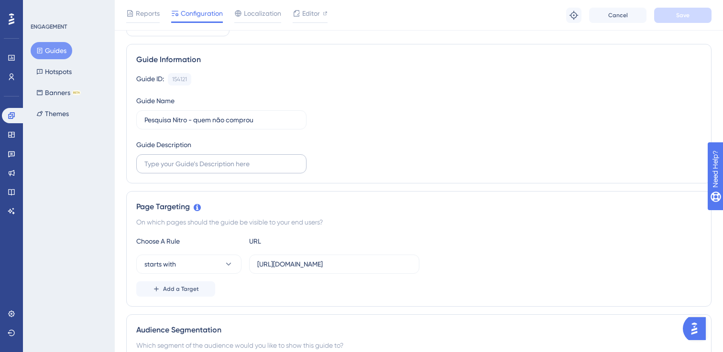
scroll to position [120, 0]
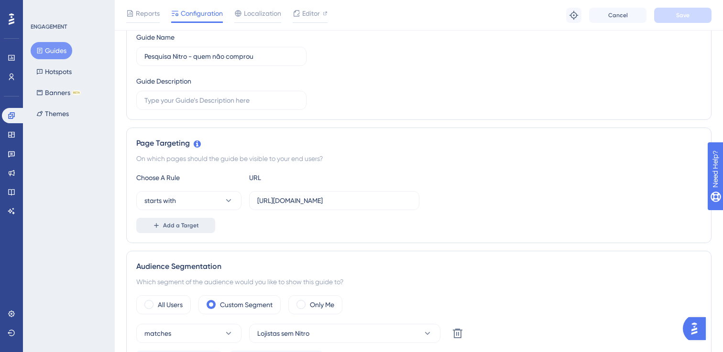
click at [177, 224] on span "Add a Target" at bounding box center [181, 226] width 36 height 8
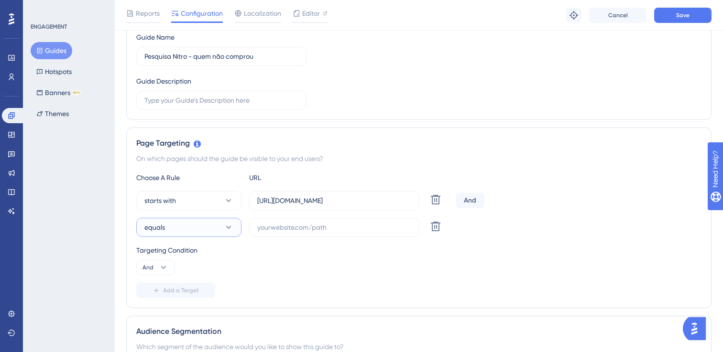
click at [192, 227] on button "equals" at bounding box center [188, 227] width 105 height 19
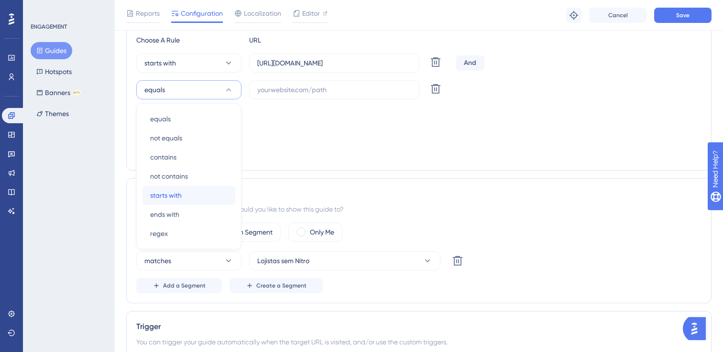
click at [173, 192] on span "starts with" at bounding box center [166, 195] width 32 height 11
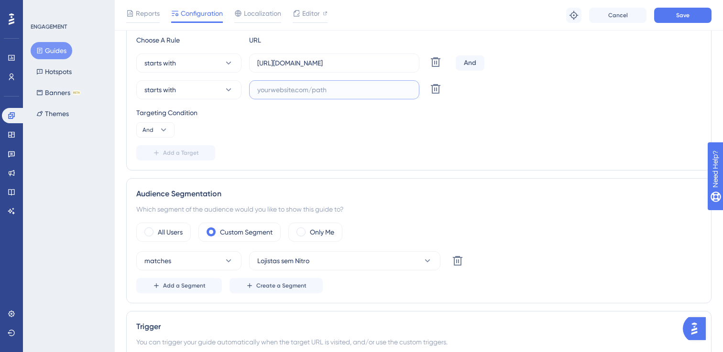
click at [278, 95] on input "text" at bounding box center [334, 90] width 154 height 11
paste input "https://www.cockpit.com.br/inventory/reports"
type input "https://www.cockpit.com.br/inventory/reports"
click at [170, 129] on button "And" at bounding box center [155, 129] width 38 height 15
click at [163, 175] on div "Or Or" at bounding box center [155, 176] width 18 height 19
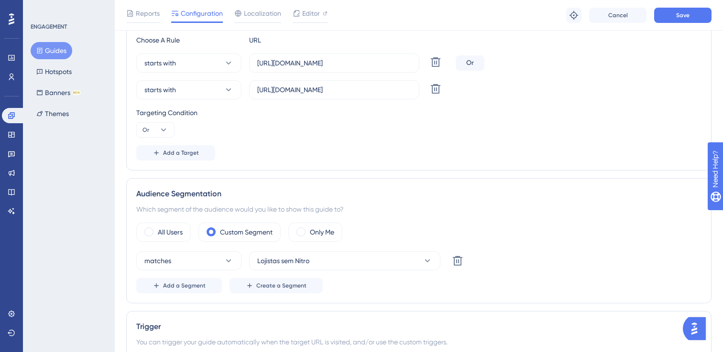
click at [310, 158] on div "Add a Target" at bounding box center [418, 152] width 565 height 15
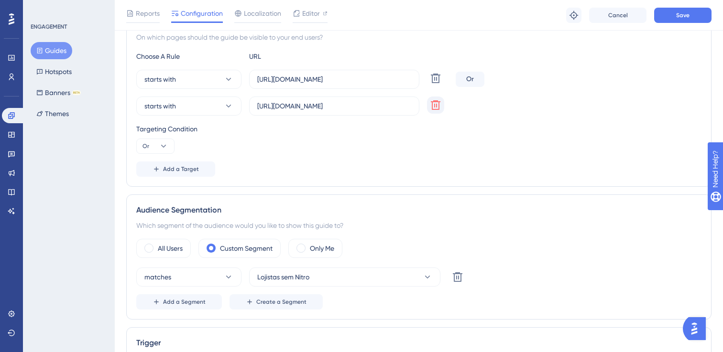
scroll to position [238, 0]
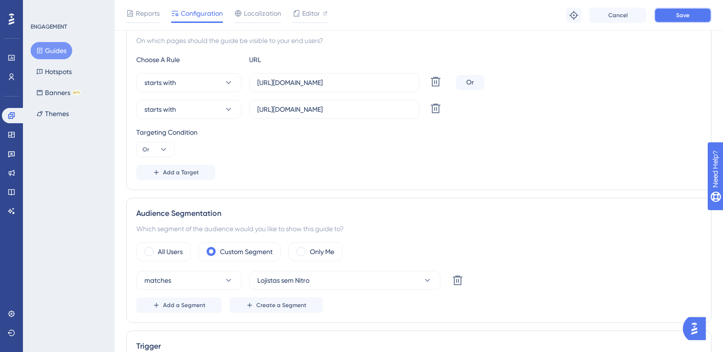
click at [688, 11] on span "Save" at bounding box center [682, 15] width 13 height 8
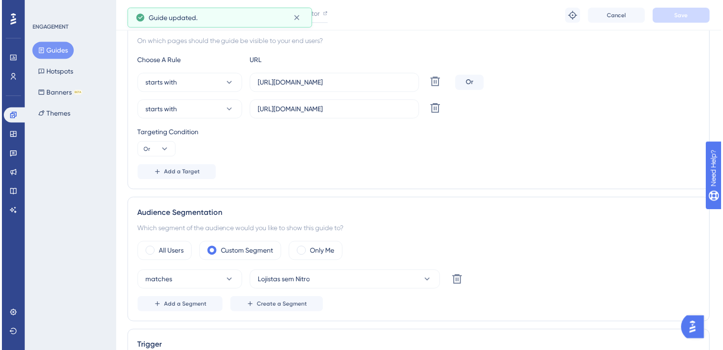
scroll to position [0, 0]
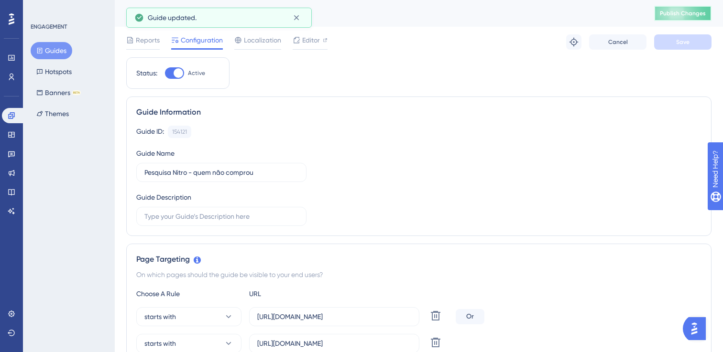
click at [671, 11] on span "Publish Changes" at bounding box center [683, 14] width 46 height 8
